Goal: Task Accomplishment & Management: Manage account settings

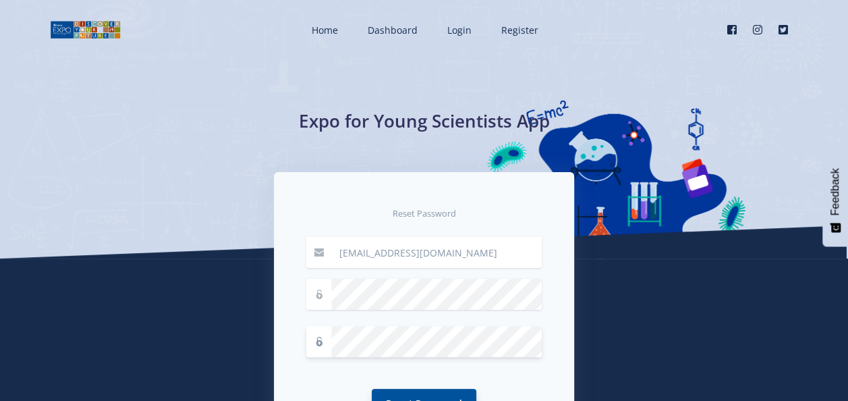
click at [410, 393] on button "Reset Password" at bounding box center [424, 403] width 105 height 29
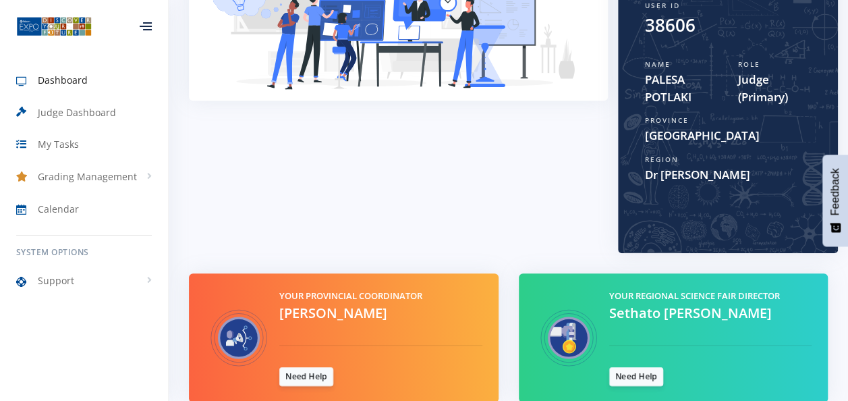
scroll to position [319, 0]
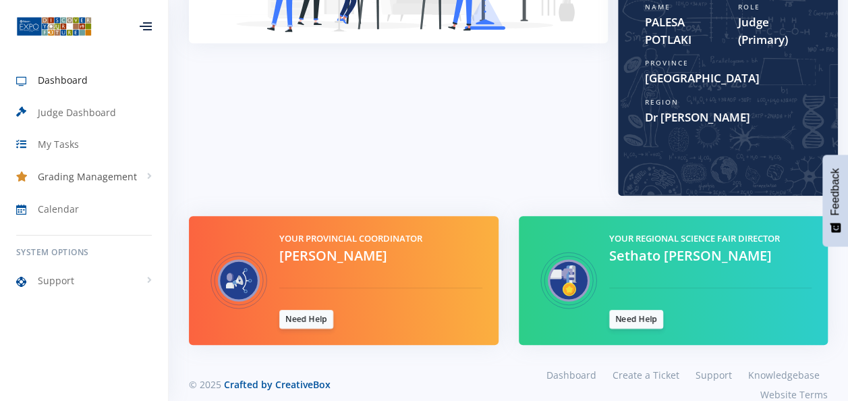
click at [61, 181] on span "Grading Management" at bounding box center [87, 176] width 99 height 14
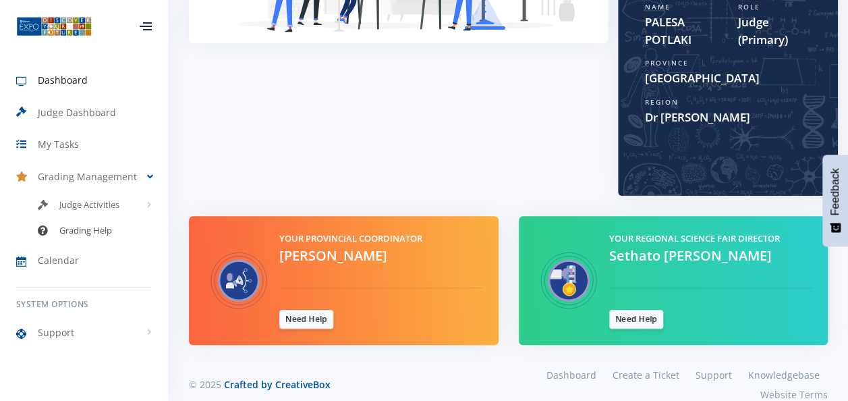
click at [80, 230] on span "Grading Help" at bounding box center [85, 230] width 53 height 13
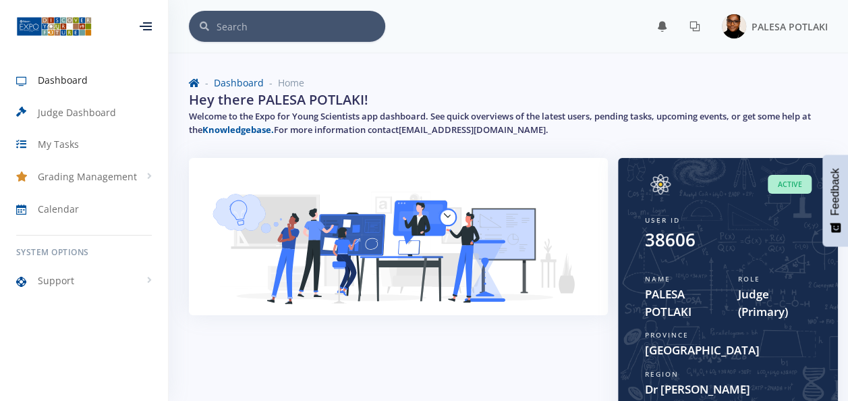
scroll to position [10, 10]
click at [71, 109] on span "Judge Dashboard" at bounding box center [77, 112] width 78 height 14
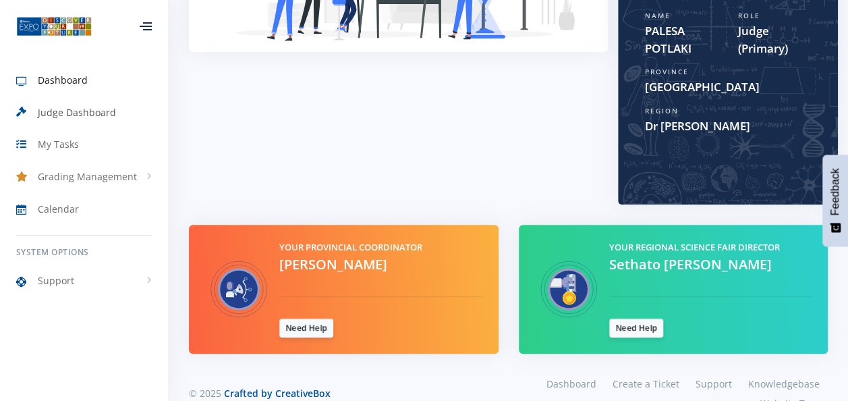
scroll to position [270, 0]
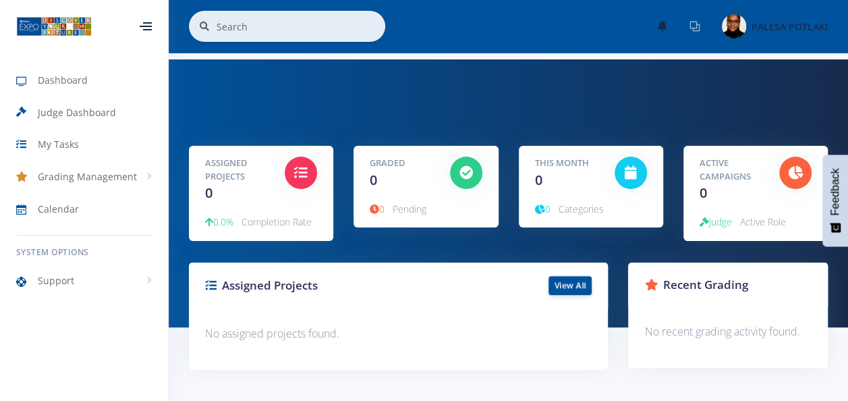
click at [697, 25] on icon at bounding box center [694, 26] width 11 height 11
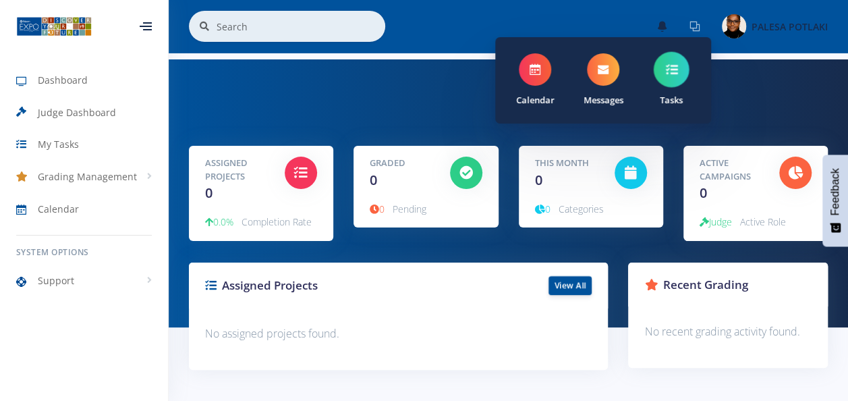
click at [677, 78] on span at bounding box center [671, 70] width 36 height 36
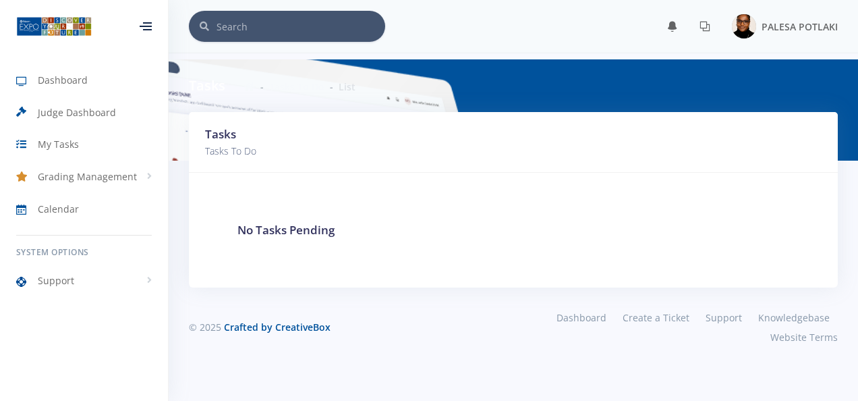
scroll to position [10, 10]
click at [77, 205] on span "Calendar" at bounding box center [58, 209] width 41 height 14
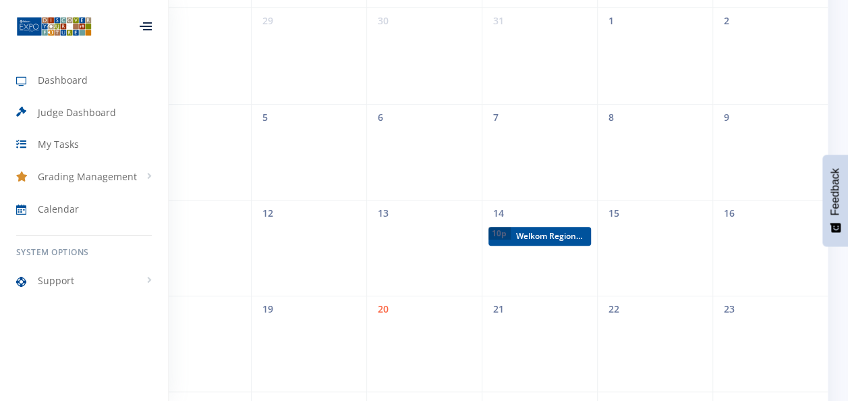
scroll to position [202, 0]
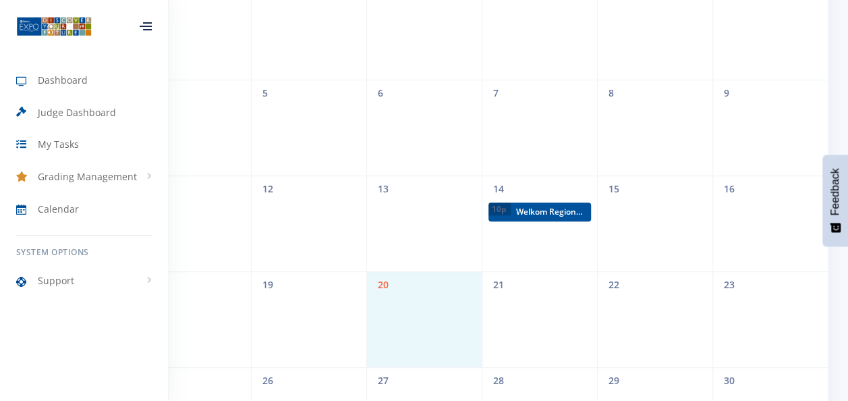
click at [383, 281] on span "20" at bounding box center [424, 284] width 115 height 25
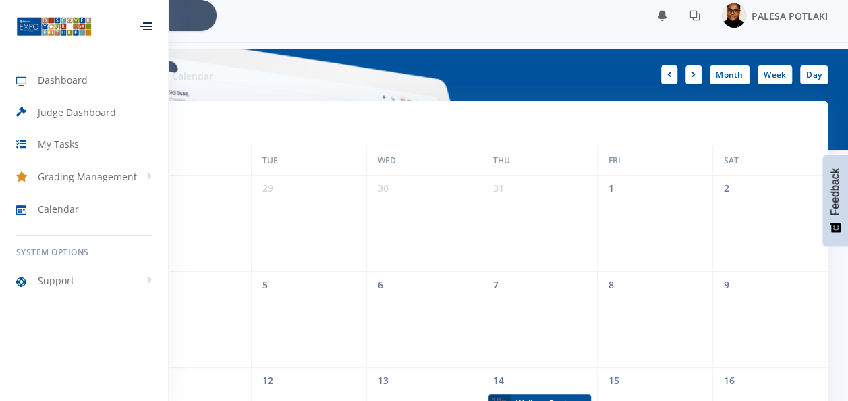
scroll to position [0, 0]
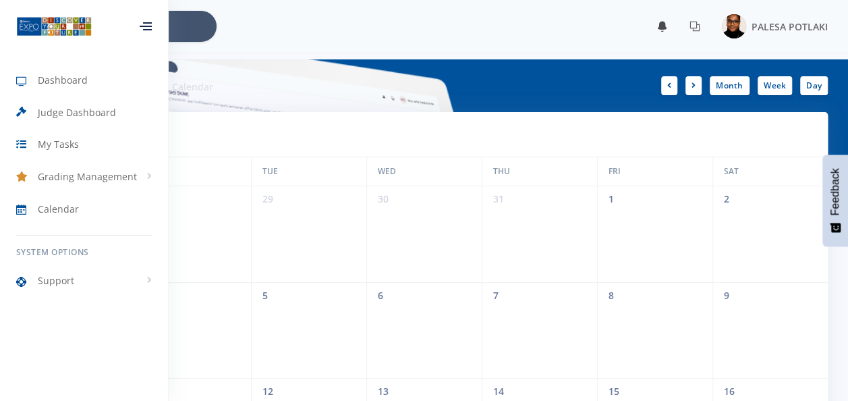
click at [663, 26] on icon at bounding box center [662, 26] width 11 height 11
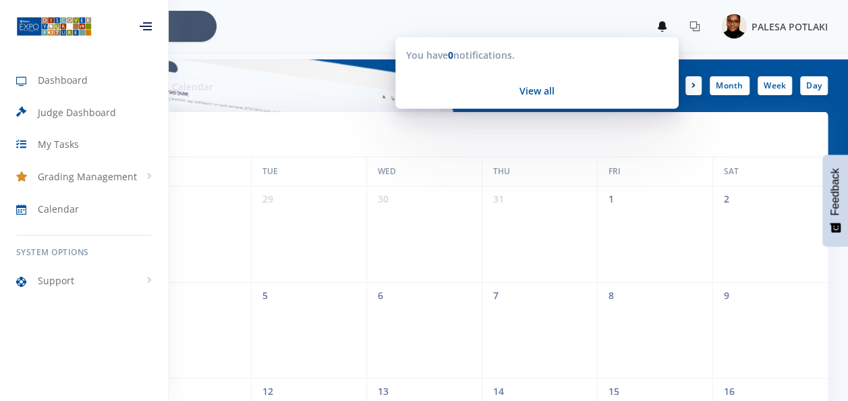
click at [785, 22] on span "PALESA POTLAKI" at bounding box center [789, 26] width 76 height 13
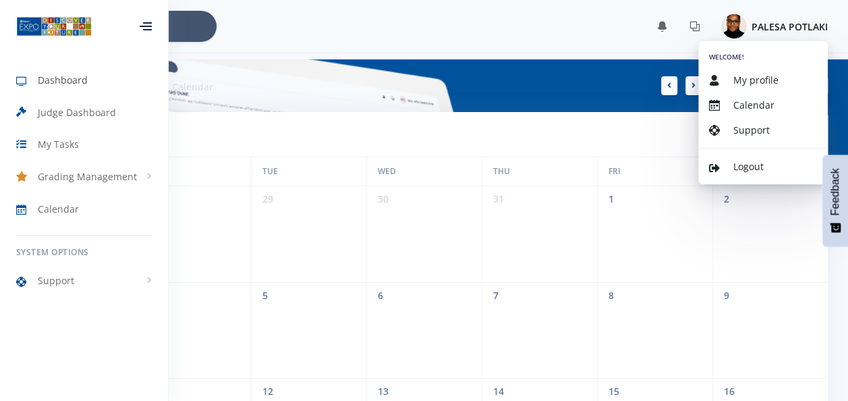
click at [55, 74] on span "Dashboard" at bounding box center [63, 80] width 50 height 14
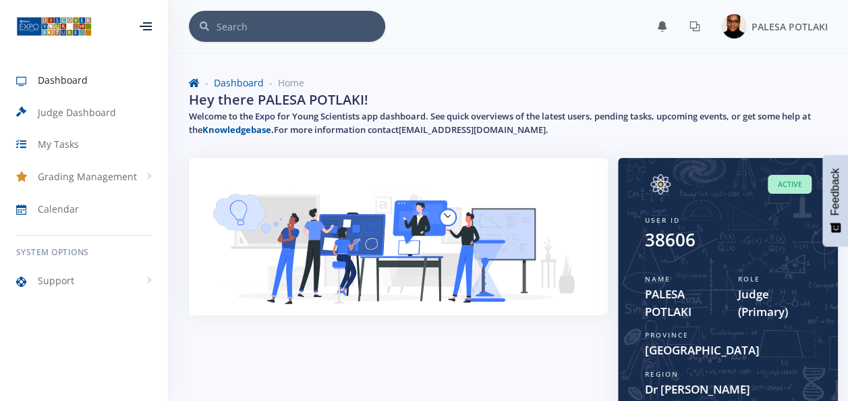
click at [142, 22] on div at bounding box center [146, 26] width 12 height 8
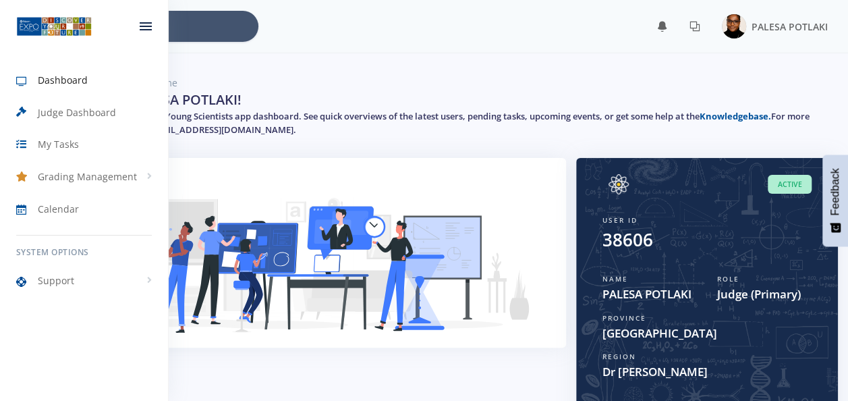
click at [142, 22] on icon at bounding box center [146, 22] width 12 height 1
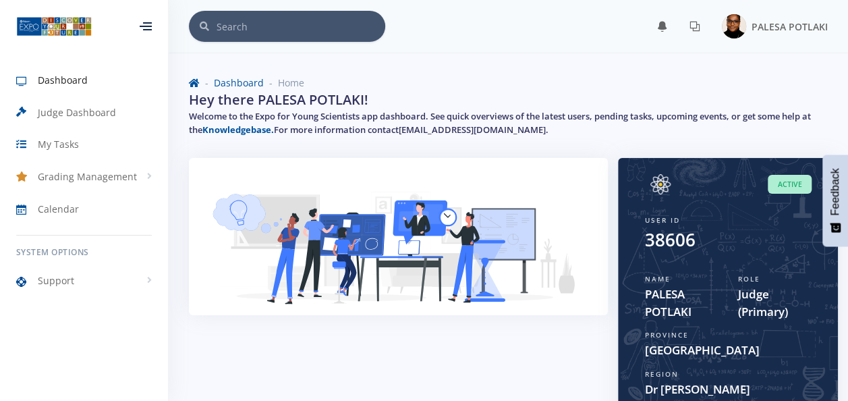
click at [142, 22] on div at bounding box center [146, 26] width 12 height 8
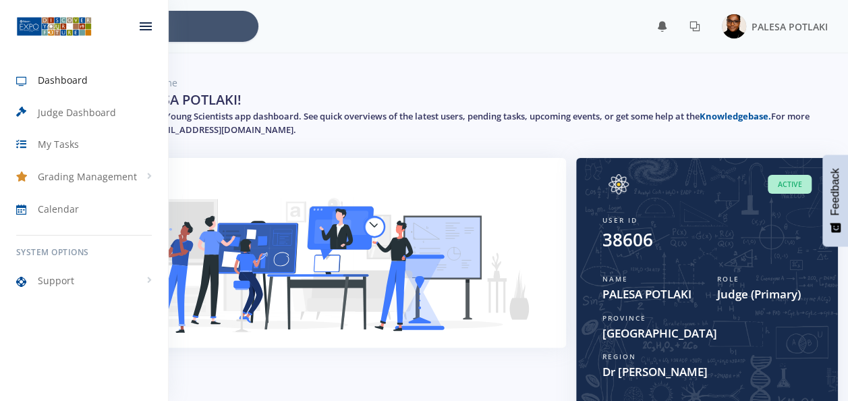
click at [144, 21] on div at bounding box center [145, 26] width 45 height 40
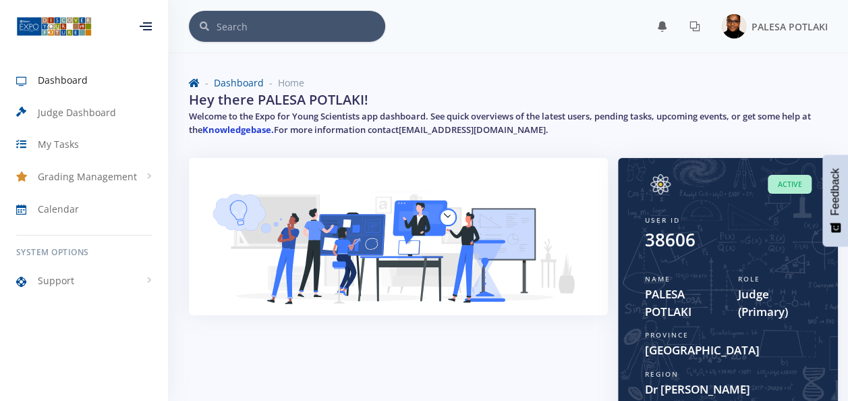
click at [240, 128] on link "Knowledgebase." at bounding box center [237, 129] width 71 height 12
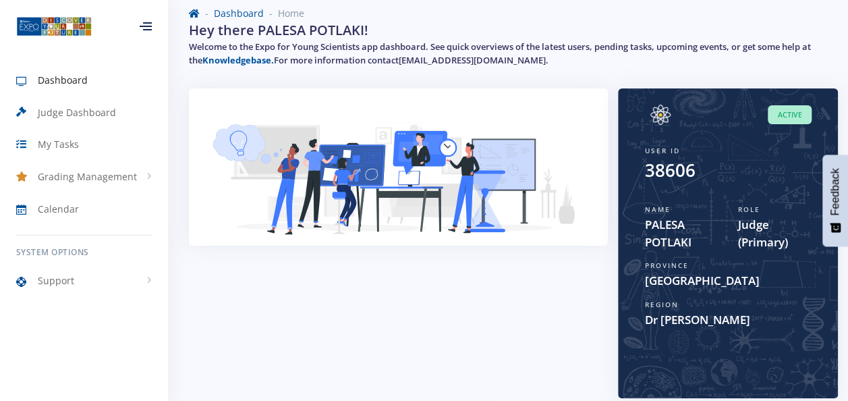
scroll to position [202, 0]
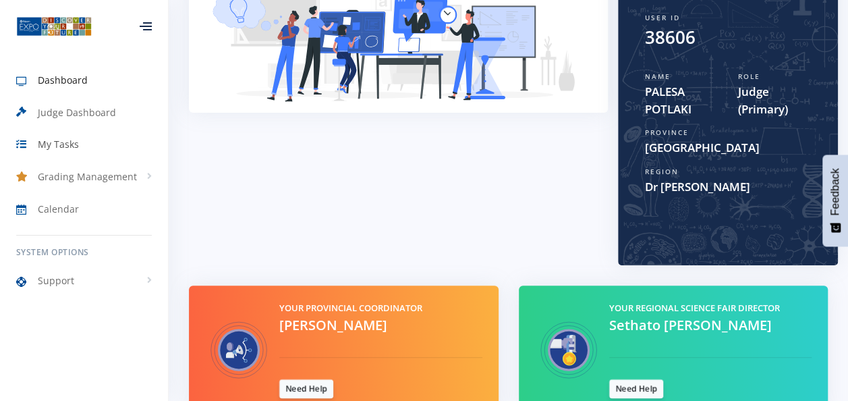
click at [50, 138] on span "My Tasks" at bounding box center [58, 144] width 41 height 14
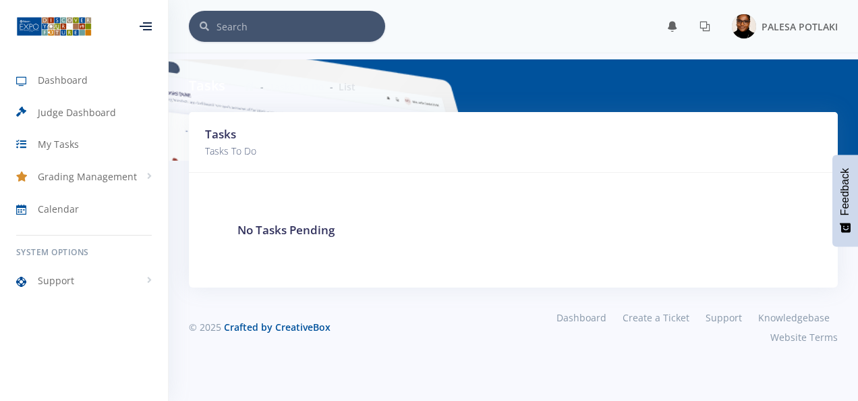
scroll to position [10, 10]
click at [813, 28] on span "PALESA POTLAKI" at bounding box center [800, 26] width 76 height 13
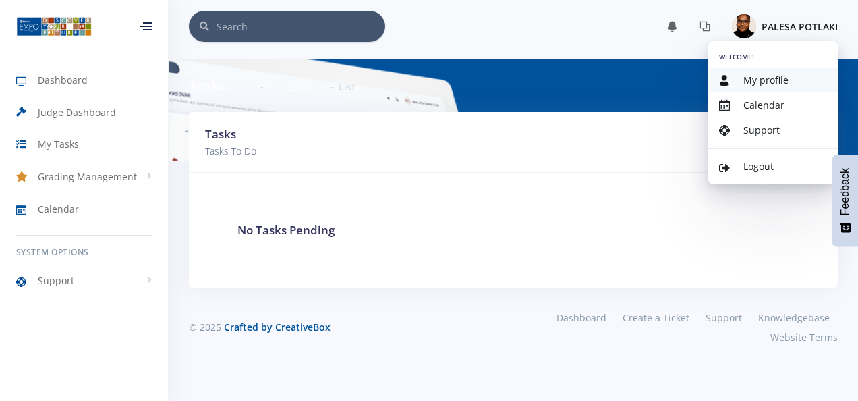
click at [788, 73] on link "My profile" at bounding box center [773, 79] width 130 height 25
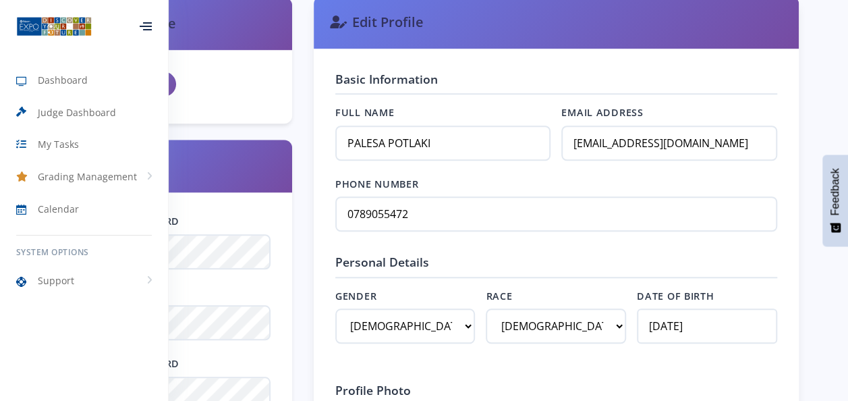
scroll to position [472, 0]
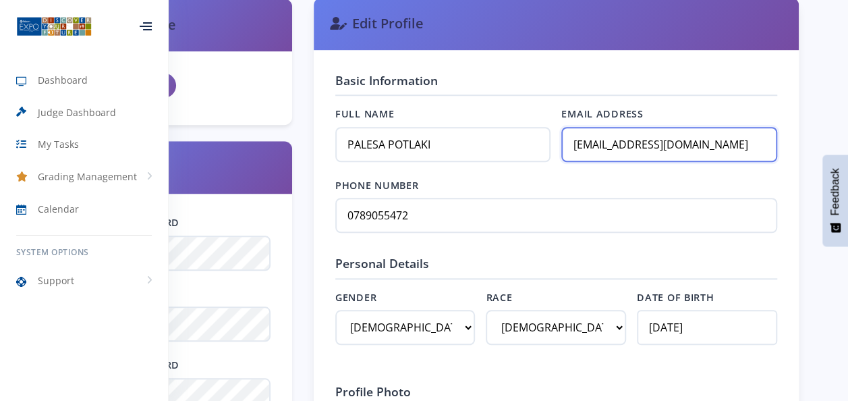
click at [706, 143] on input "[EMAIL_ADDRESS][DOMAIN_NAME]" at bounding box center [668, 144] width 215 height 35
drag, startPoint x: 650, startPoint y: 148, endPoint x: 513, endPoint y: 150, distance: 136.9
click at [513, 150] on div "Full Name PALESA POTLAKI Email Address [EMAIL_ADDRESS][DOMAIN_NAME]" at bounding box center [556, 142] width 442 height 71
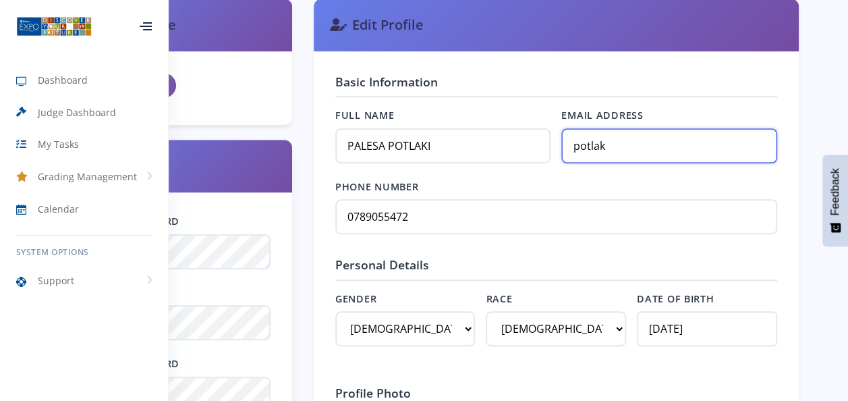
type input "[EMAIL_ADDRESS][DOMAIN_NAME]"
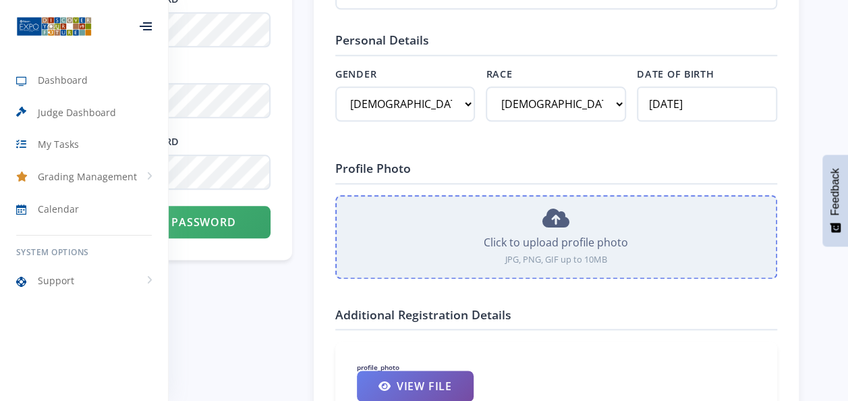
scroll to position [1439, 0]
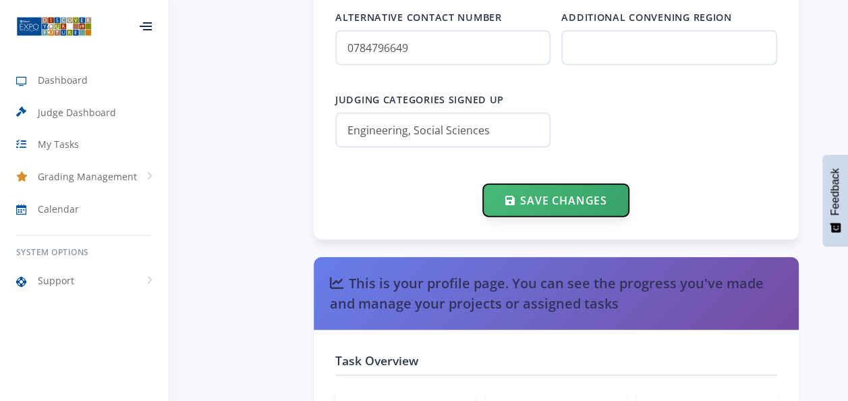
click at [561, 190] on button "Save Changes" at bounding box center [555, 200] width 145 height 32
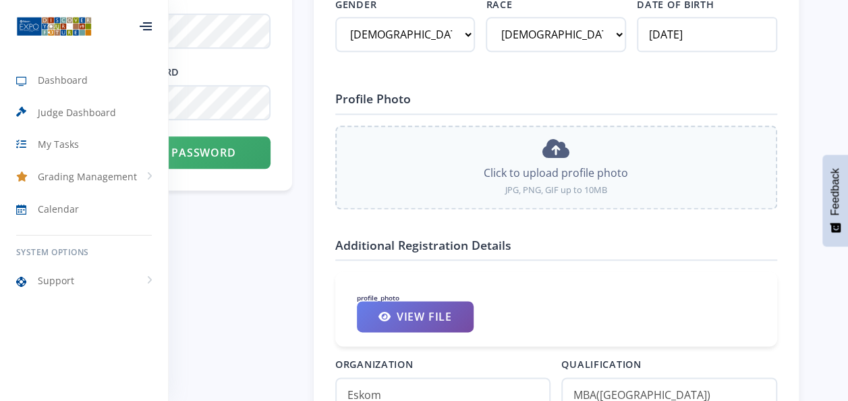
scroll to position [1102, 0]
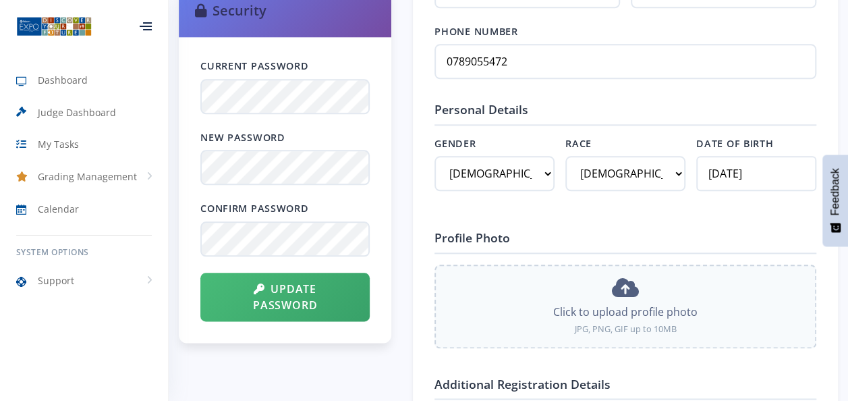
scroll to position [405, 0]
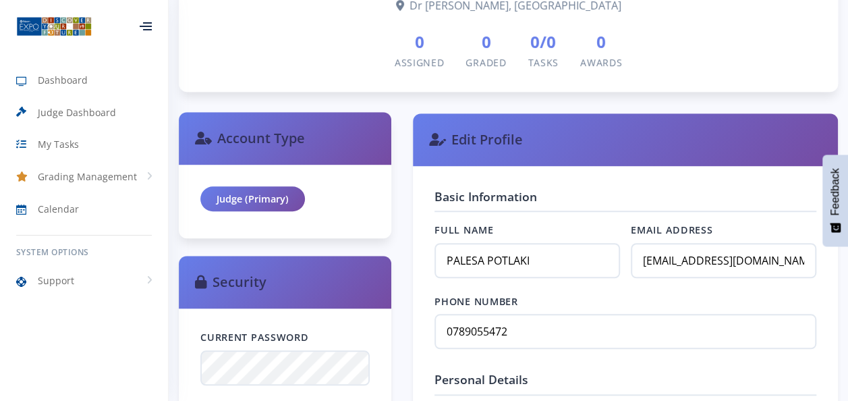
click at [271, 132] on h3 "Account Type" at bounding box center [285, 138] width 180 height 20
click at [260, 201] on div "Judge (Primary)" at bounding box center [252, 199] width 105 height 26
click at [264, 134] on h3 "Account Type" at bounding box center [285, 138] width 180 height 20
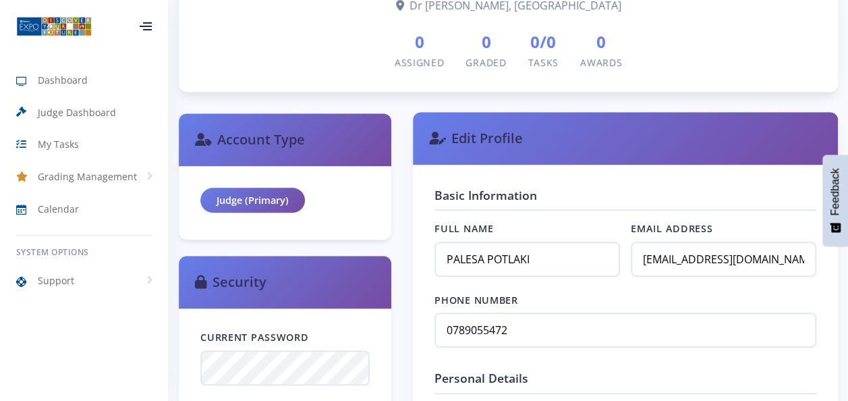
click at [621, 121] on div "Edit Profile" at bounding box center [625, 138] width 425 height 53
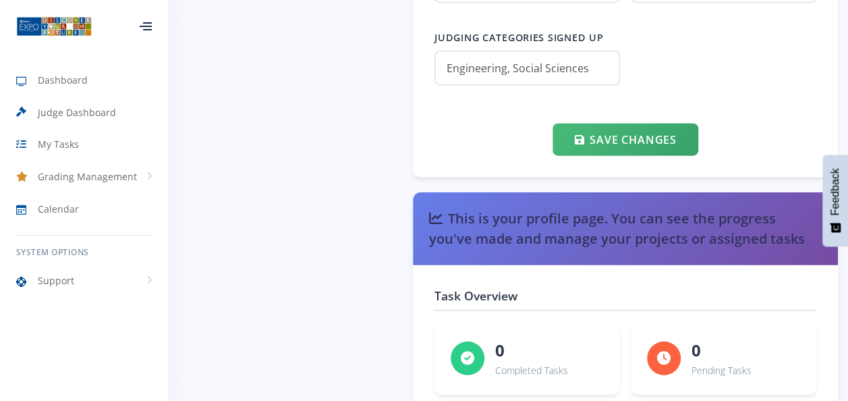
scroll to position [1353, 0]
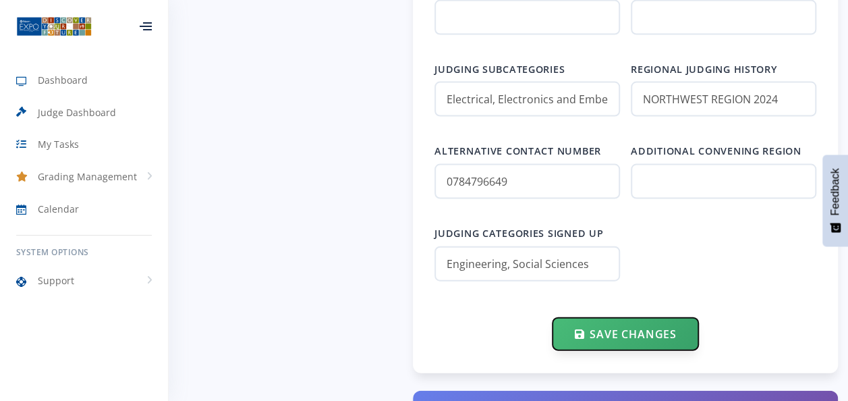
click at [638, 328] on button "Save Changes" at bounding box center [624, 334] width 145 height 32
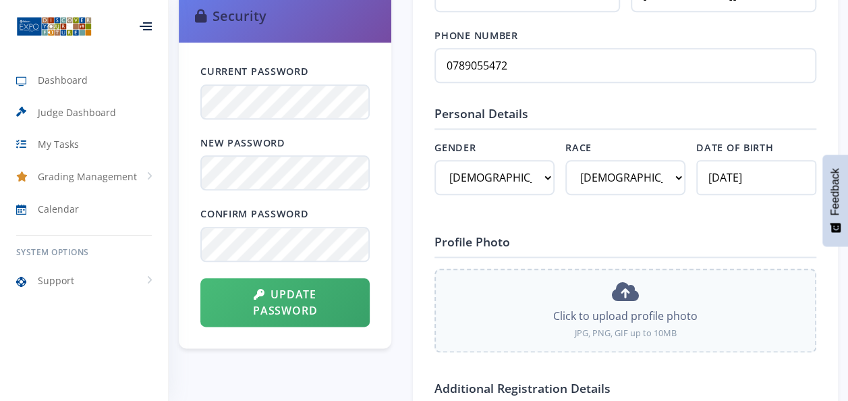
scroll to position [478, 0]
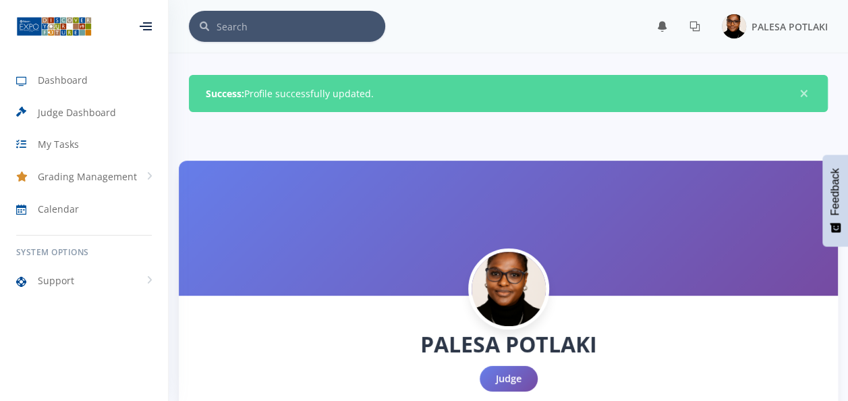
scroll to position [10, 10]
click at [511, 375] on div "Judge" at bounding box center [509, 379] width 58 height 26
click at [696, 23] on icon at bounding box center [694, 26] width 11 height 11
